Goal: Task Accomplishment & Management: Use online tool/utility

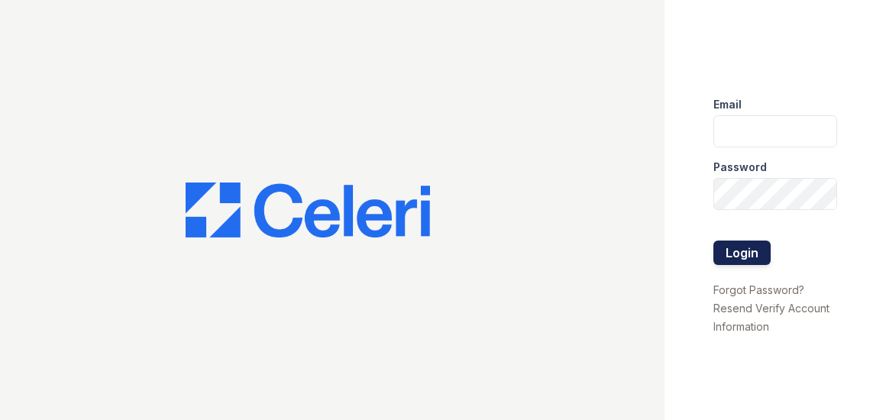
type input "[EMAIL_ADDRESS][DOMAIN_NAME]"
click at [747, 255] on button "Login" at bounding box center [741, 253] width 57 height 24
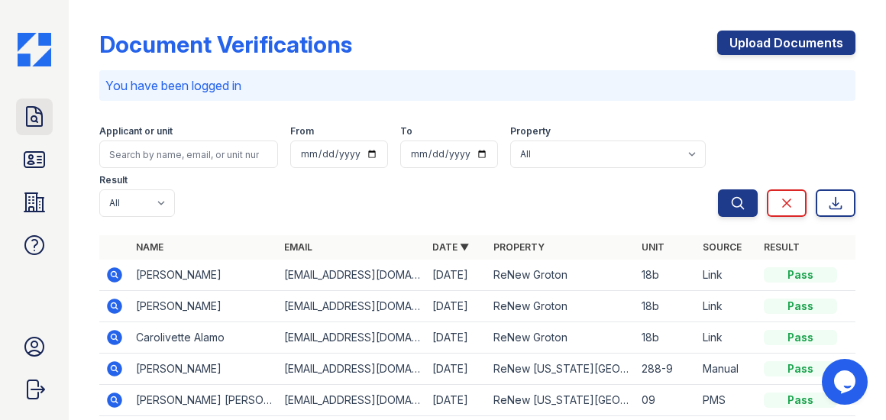
click at [34, 126] on icon at bounding box center [34, 116] width 15 height 19
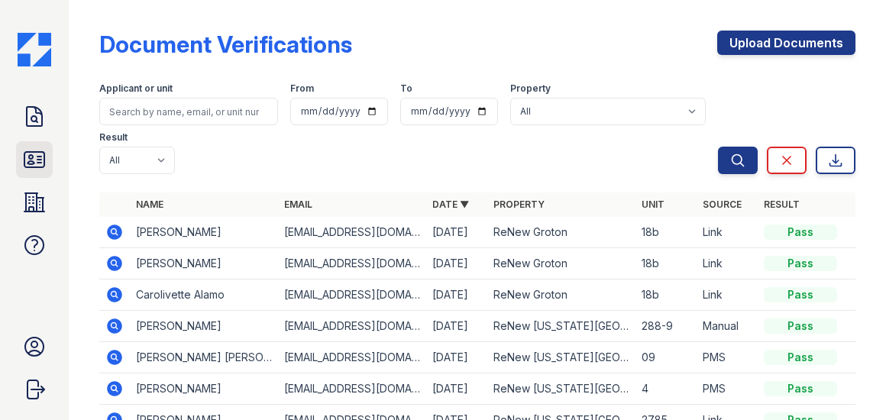
click at [37, 162] on icon at bounding box center [34, 159] width 20 height 15
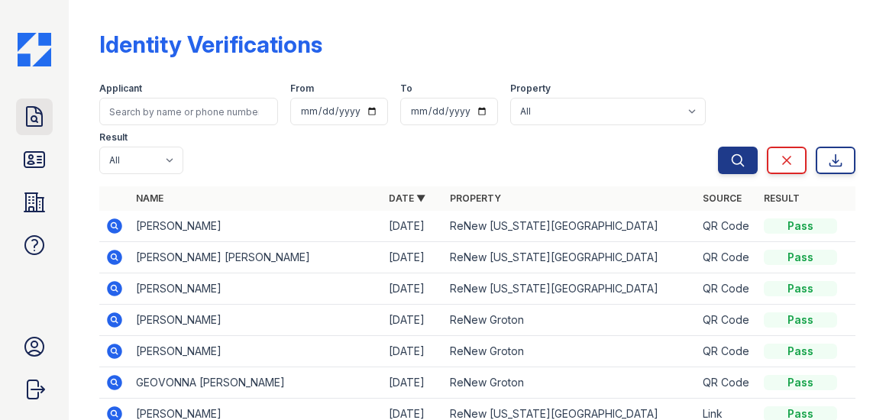
click at [31, 121] on icon at bounding box center [34, 117] width 24 height 24
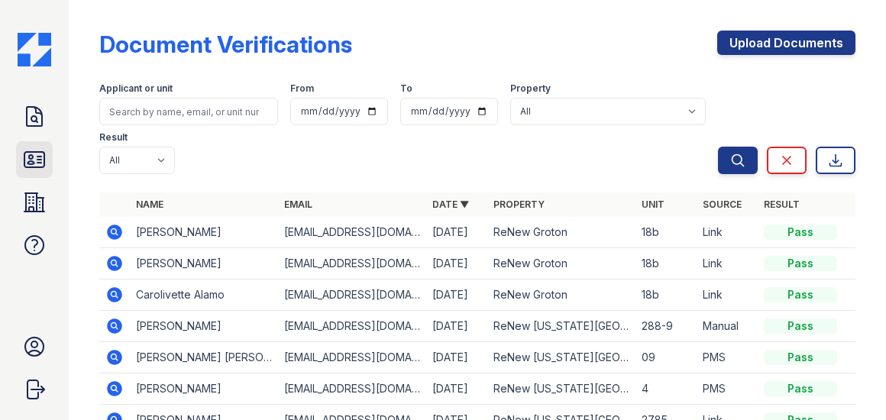
click at [34, 172] on link "ID Verifications" at bounding box center [34, 159] width 37 height 37
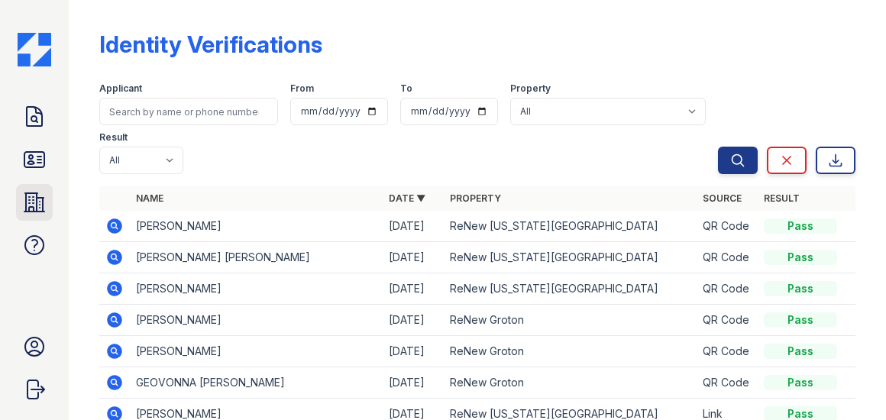
click at [40, 202] on icon at bounding box center [34, 202] width 24 height 24
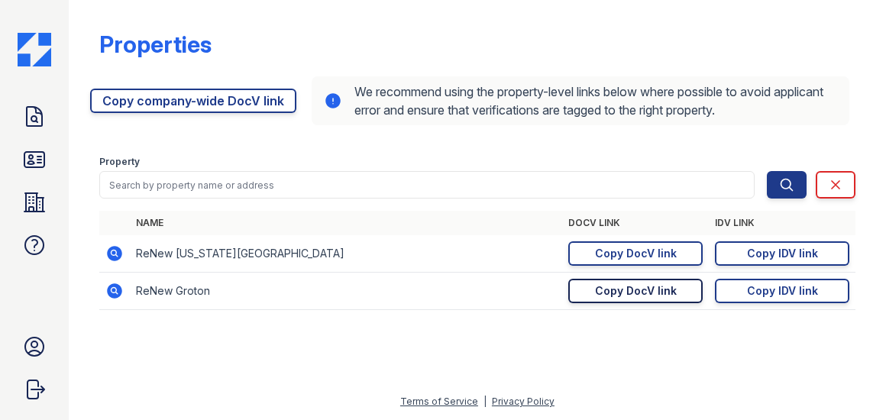
click at [664, 291] on div "Copy DocV link" at bounding box center [636, 290] width 82 height 15
click at [777, 286] on div "Copy IDV link" at bounding box center [782, 290] width 71 height 15
